Goal: Transaction & Acquisition: Purchase product/service

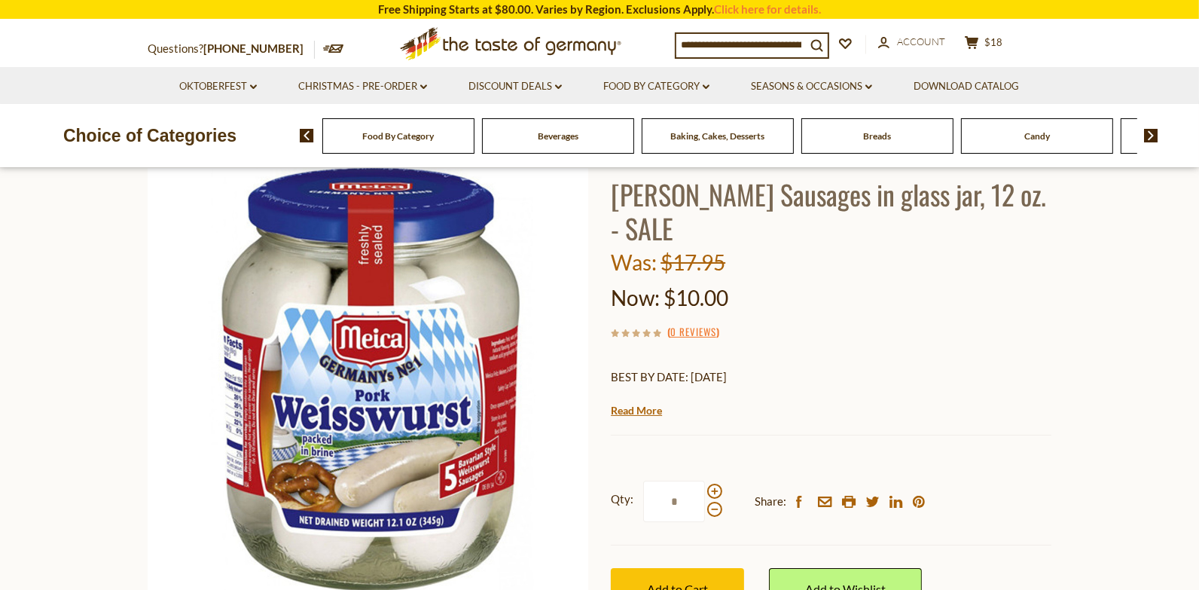
scroll to position [100, 0]
click at [727, 49] on input at bounding box center [741, 44] width 130 height 21
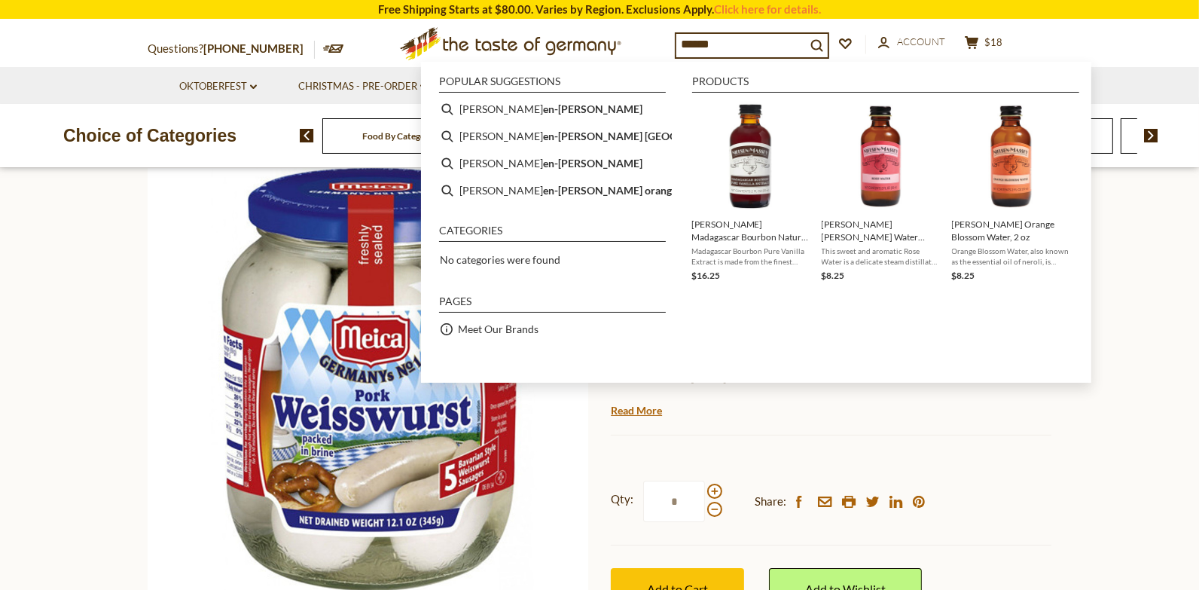
type input "*******"
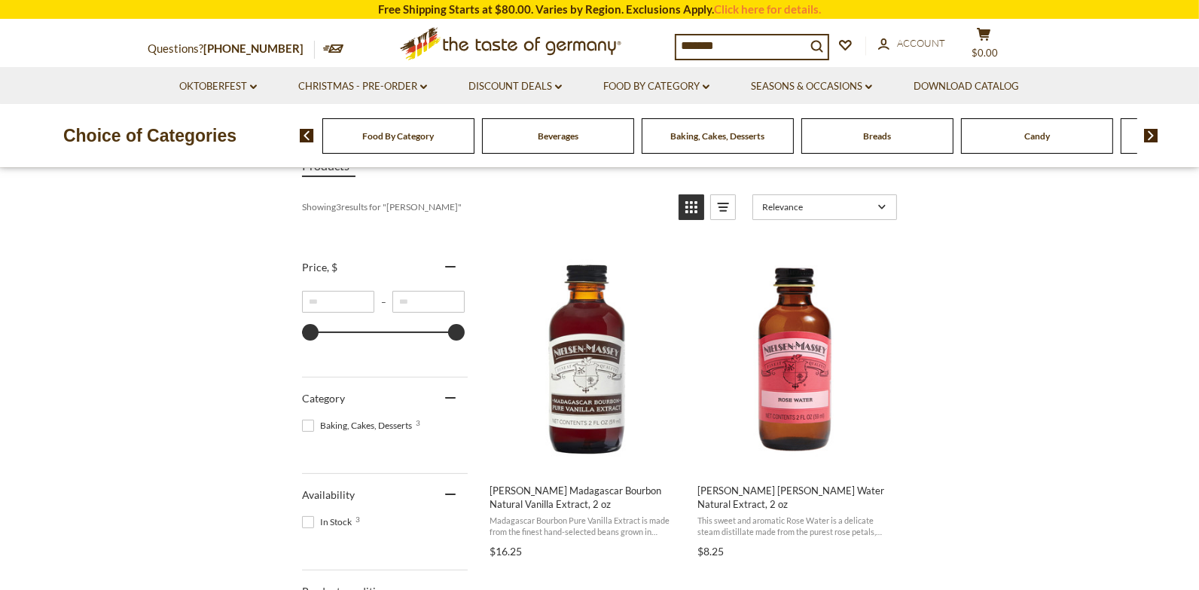
scroll to position [212, 0]
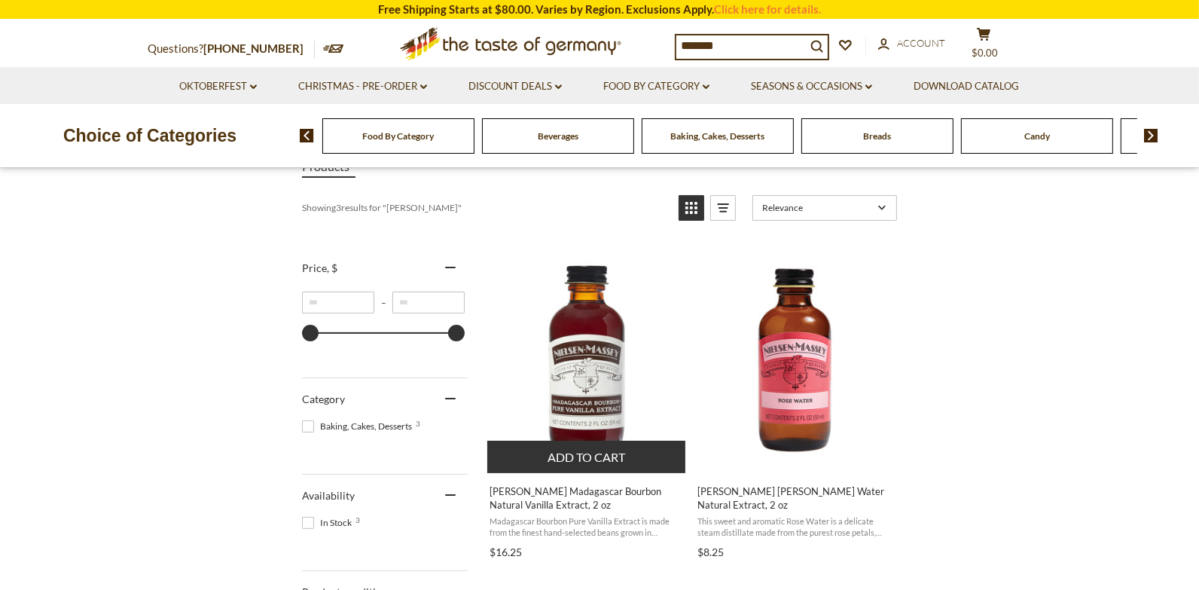
click at [577, 370] on img "Nielsen-Massey Madagascar Bourbon Natural Vanilla Extract, 2 oz" at bounding box center [587, 361] width 200 height 200
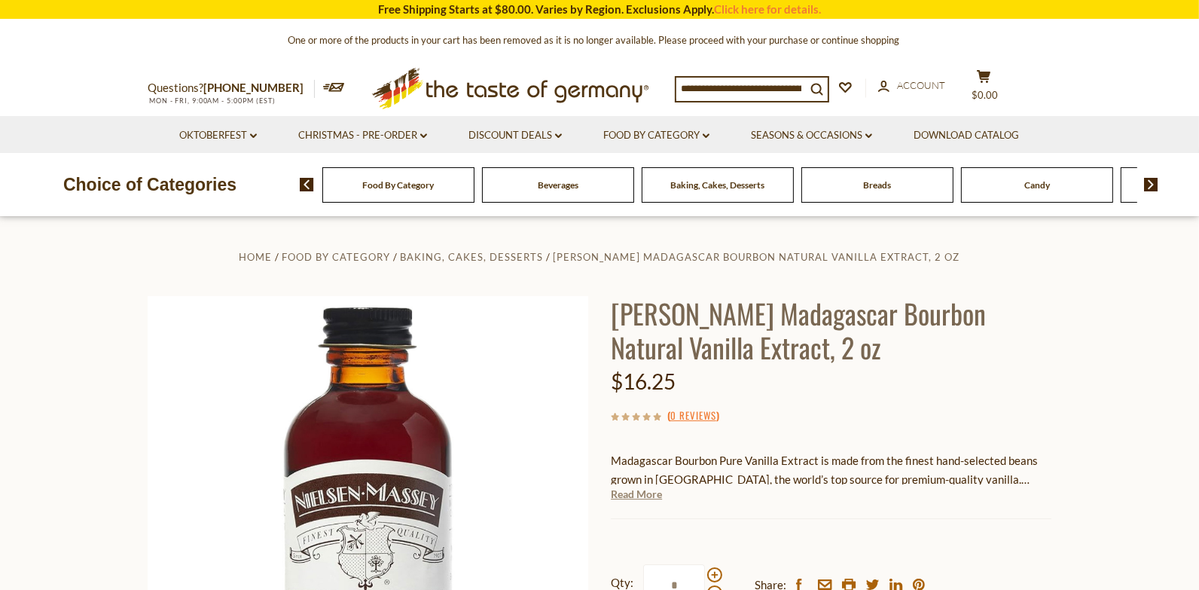
click at [635, 496] on link "Read More" at bounding box center [636, 493] width 51 height 15
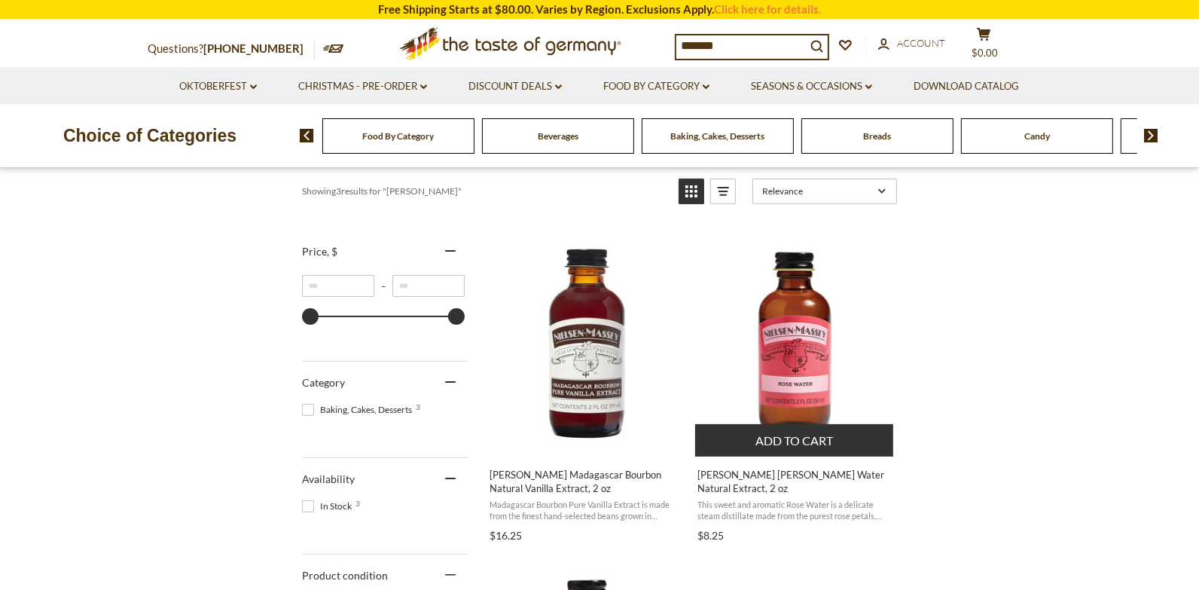
scroll to position [227, 0]
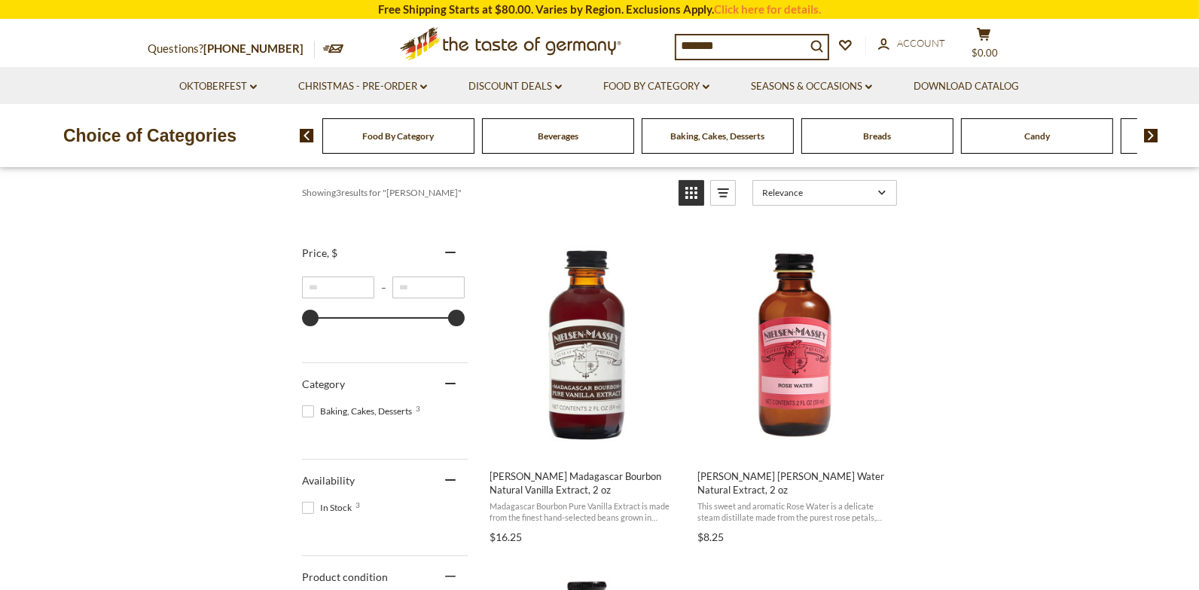
click at [474, 129] on div "Baking, Cakes, Desserts" at bounding box center [398, 135] width 152 height 35
click at [739, 137] on span "Baking, Cakes, Desserts" at bounding box center [718, 135] width 94 height 11
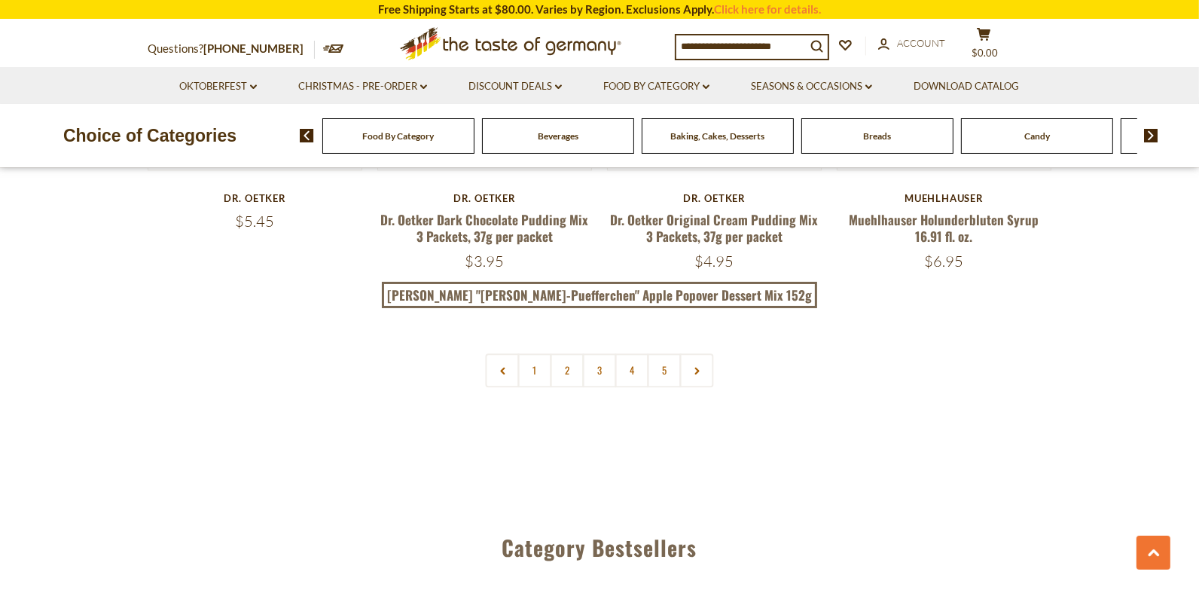
scroll to position [3593, 0]
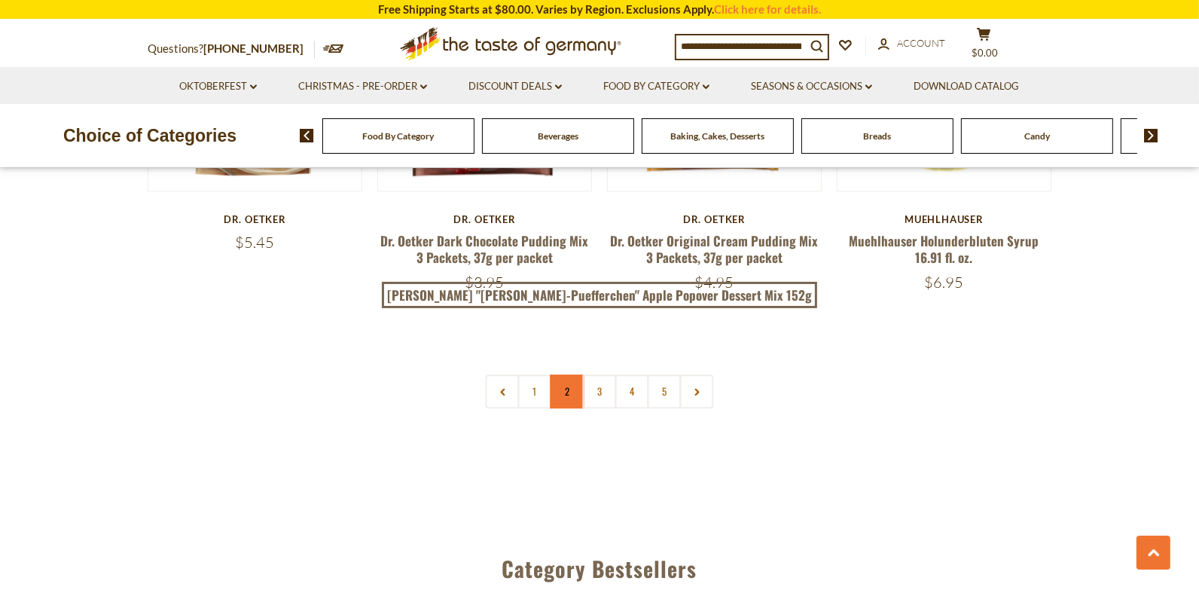
click at [575, 374] on link "2" at bounding box center [567, 391] width 34 height 34
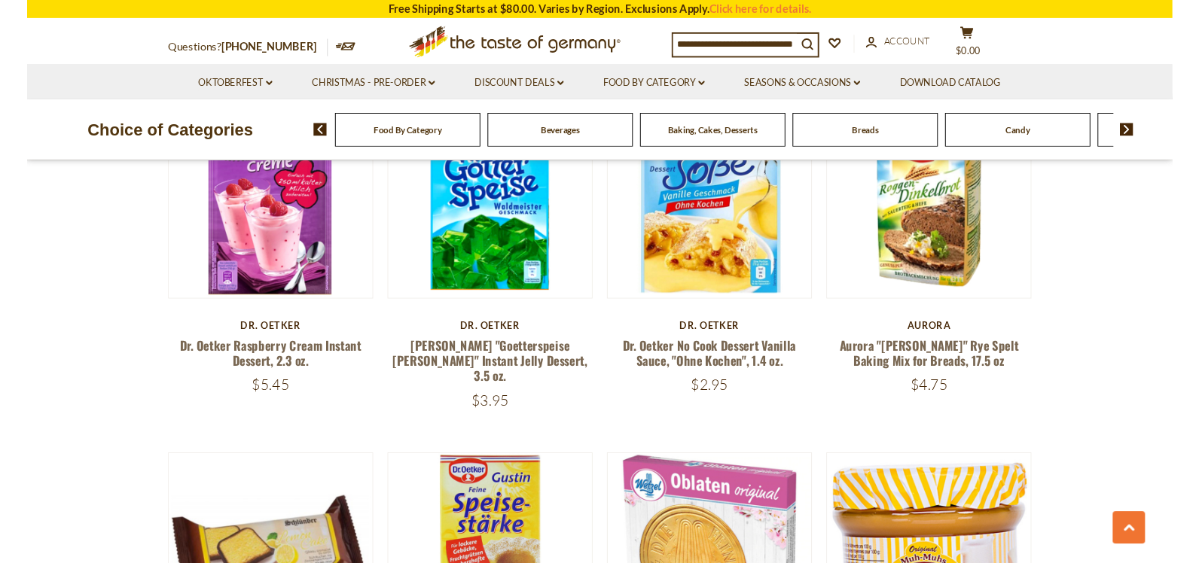
scroll to position [2694, 0]
